Goal: Obtain resource: Download file/media

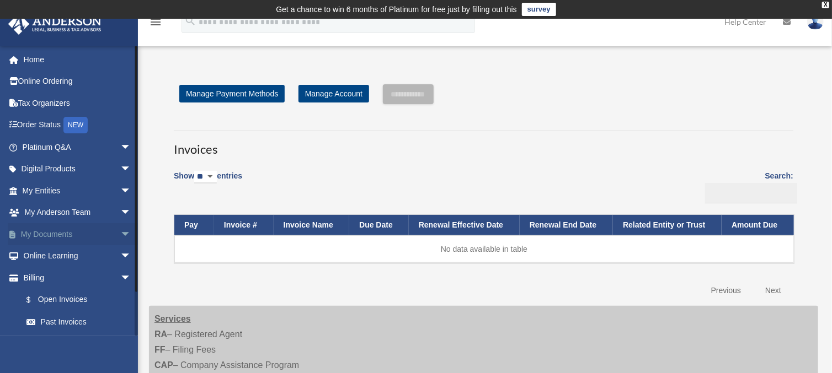
click at [82, 234] on link "My Documents arrow_drop_down" at bounding box center [78, 234] width 140 height 22
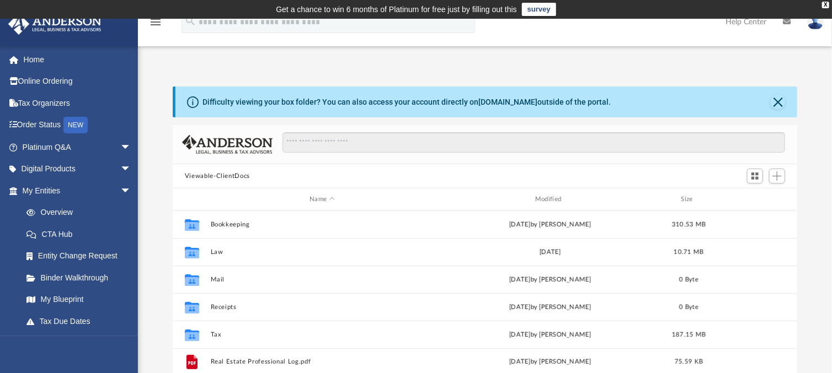
scroll to position [66, 0]
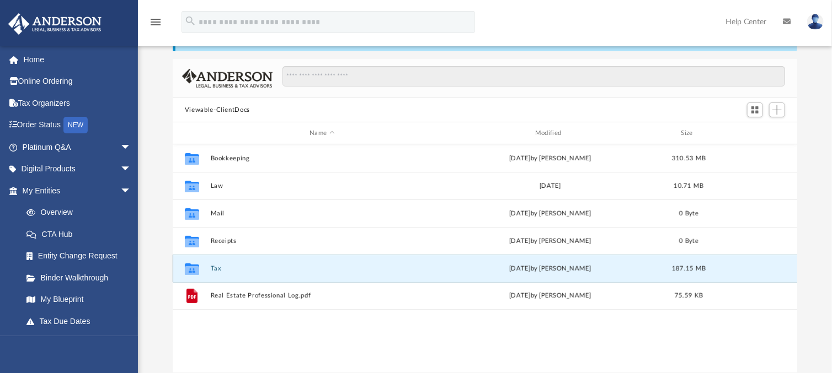
click at [216, 267] on button "Tax" at bounding box center [321, 268] width 223 height 7
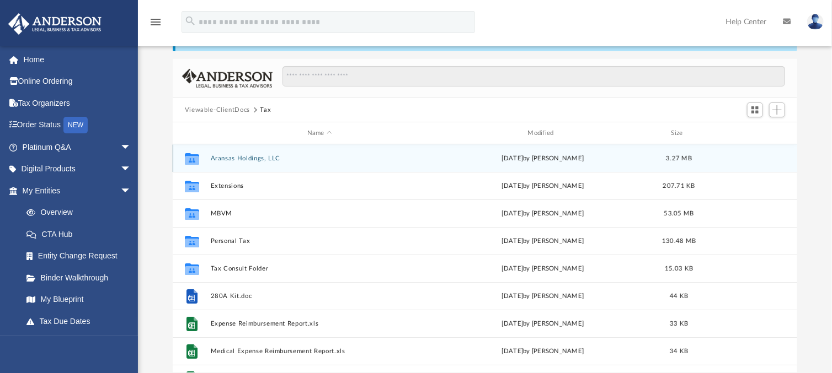
click at [229, 157] on button "Aransas Holdings, LLC" at bounding box center [319, 158] width 218 height 7
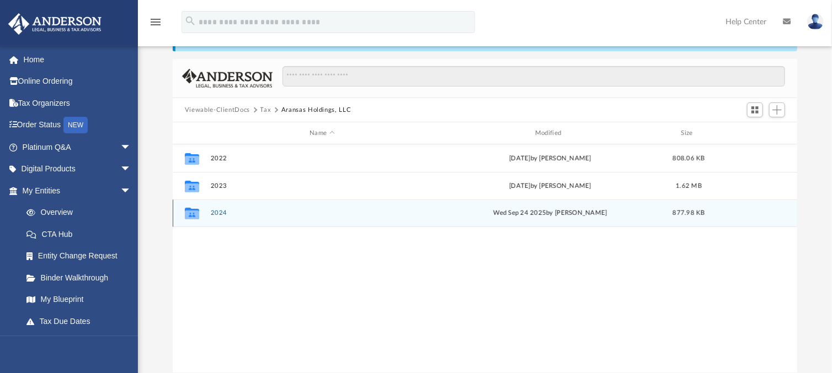
click at [223, 216] on button "2024" at bounding box center [321, 213] width 223 height 7
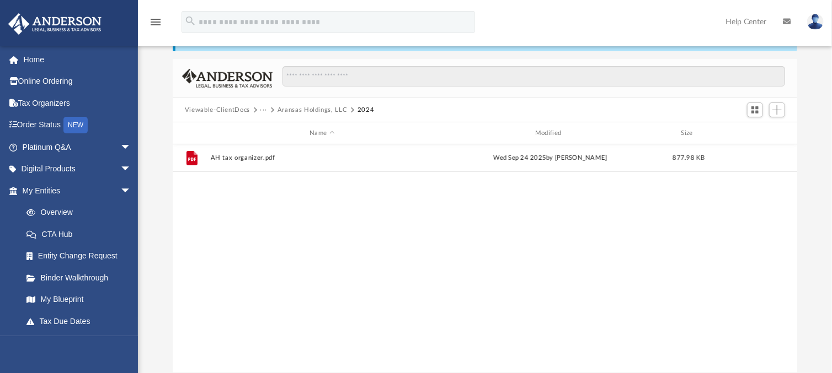
click at [239, 221] on div "File AH tax organizer.pdf Wed Sep 24 2025 by Kathy Marks 877.98 KB" at bounding box center [485, 259] width 625 height 228
